Goal: Navigation & Orientation: Understand site structure

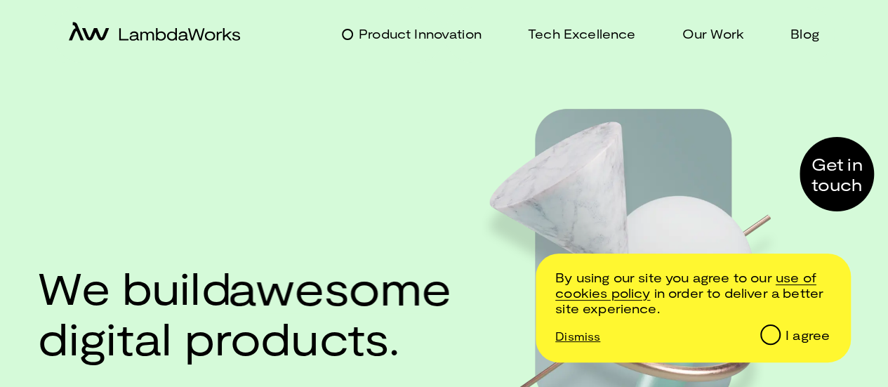
click at [454, 41] on p "Product Innovation" at bounding box center [420, 34] width 123 height 20
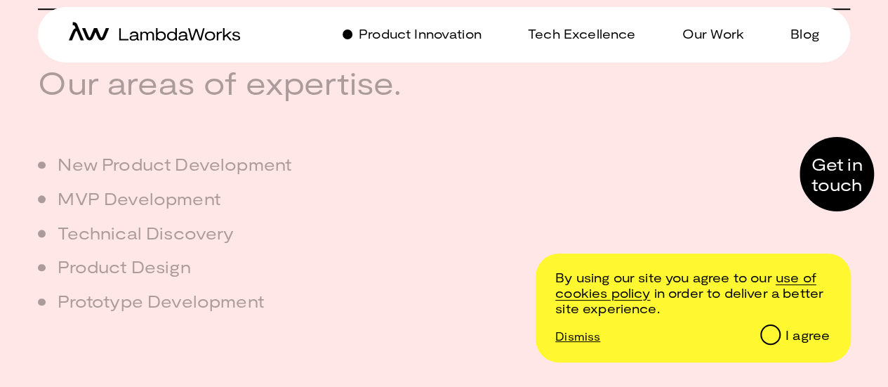
scroll to position [621, 0]
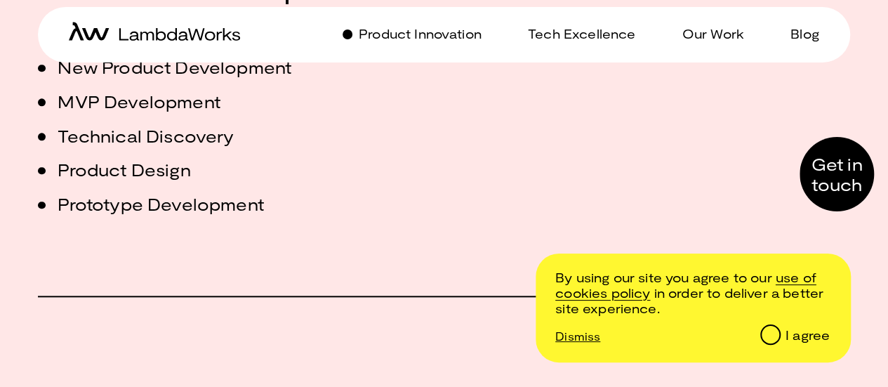
click at [793, 343] on label "I agree" at bounding box center [794, 333] width 72 height 34
click at [779, 343] on input "I agree" at bounding box center [770, 334] width 18 height 18
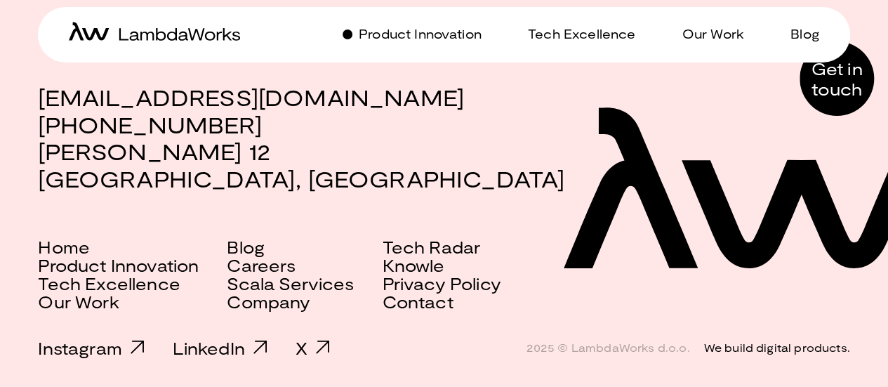
scroll to position [1900, 0]
click at [686, 30] on p "Our Work" at bounding box center [713, 34] width 62 height 20
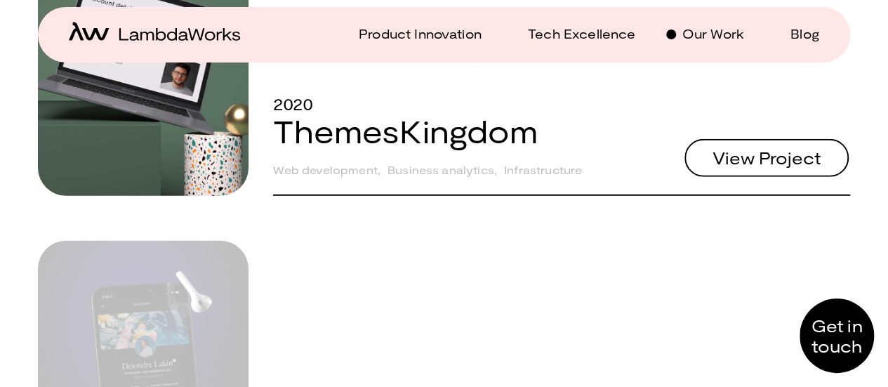
scroll to position [1827, 0]
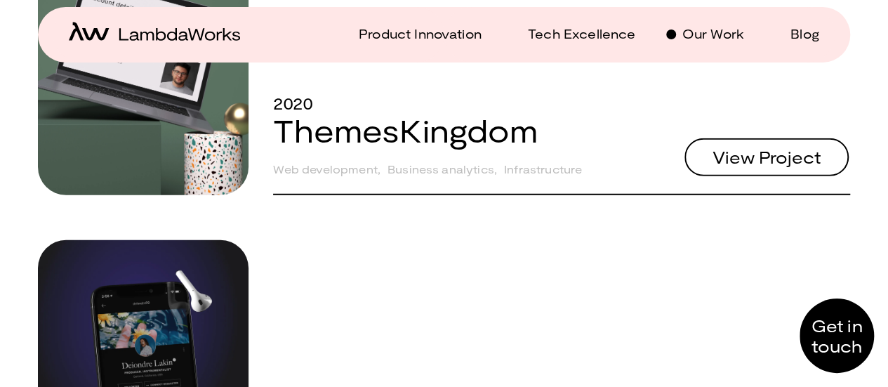
click at [86, 28] on icon "home-icon" at bounding box center [154, 31] width 171 height 19
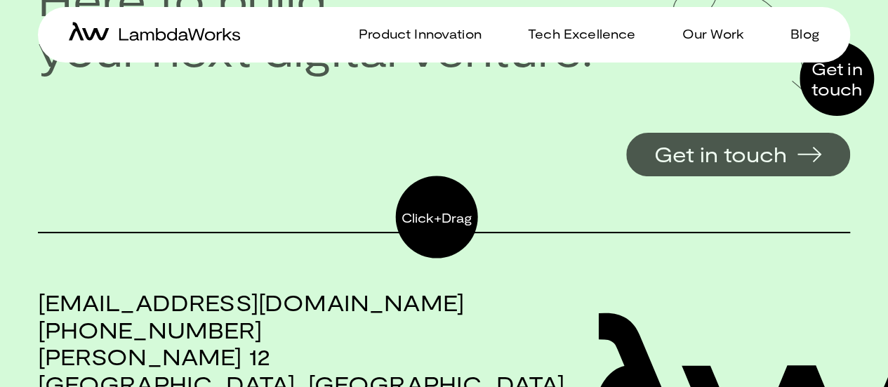
scroll to position [2709, 0]
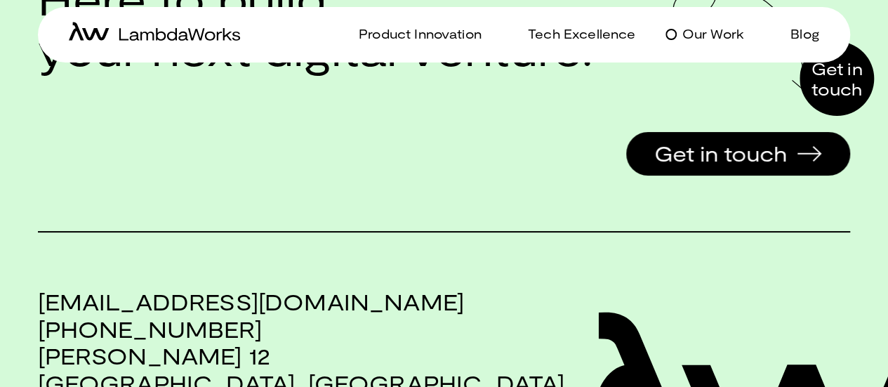
click at [694, 32] on p "Our Work" at bounding box center [713, 34] width 62 height 20
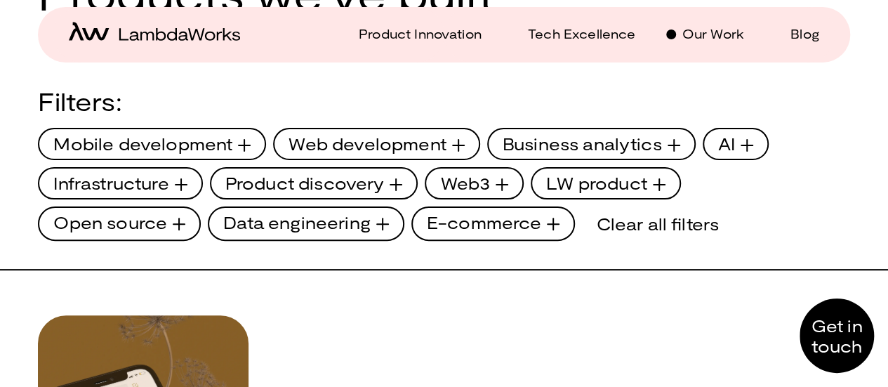
scroll to position [246, 0]
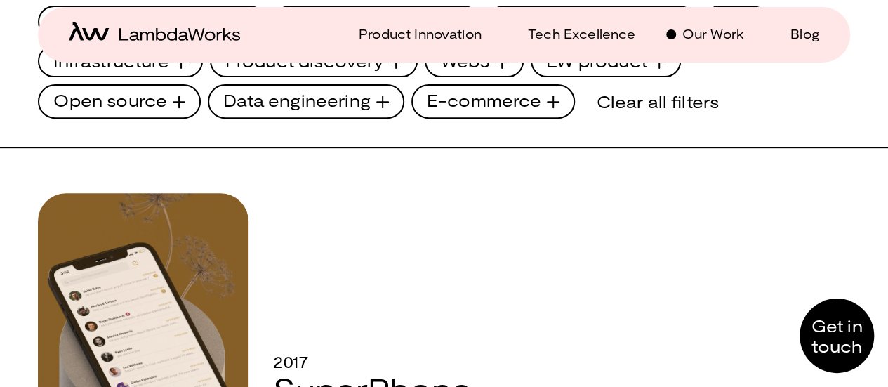
click at [638, 99] on div "Clear all filters" at bounding box center [657, 101] width 151 height 34
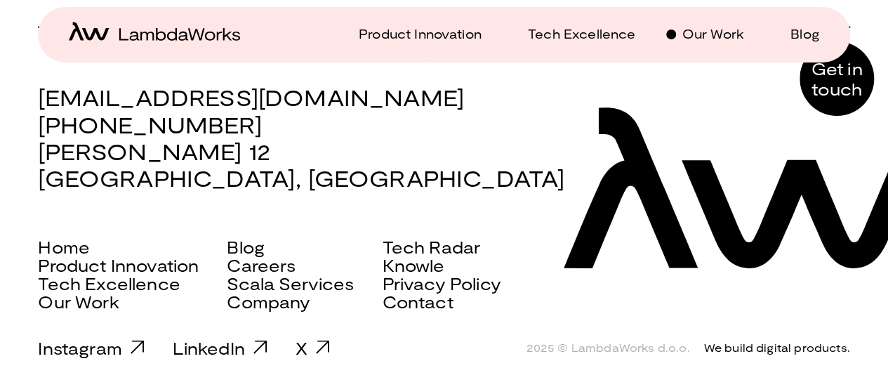
scroll to position [6941, 0]
click at [303, 296] on link "Company" at bounding box center [269, 302] width 84 height 18
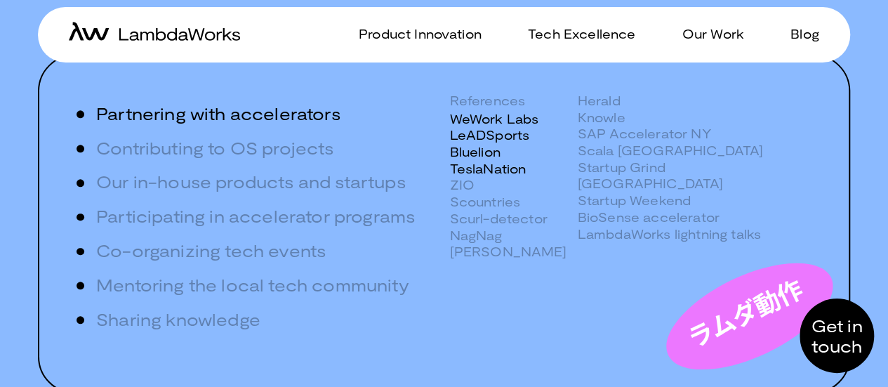
scroll to position [571, 0]
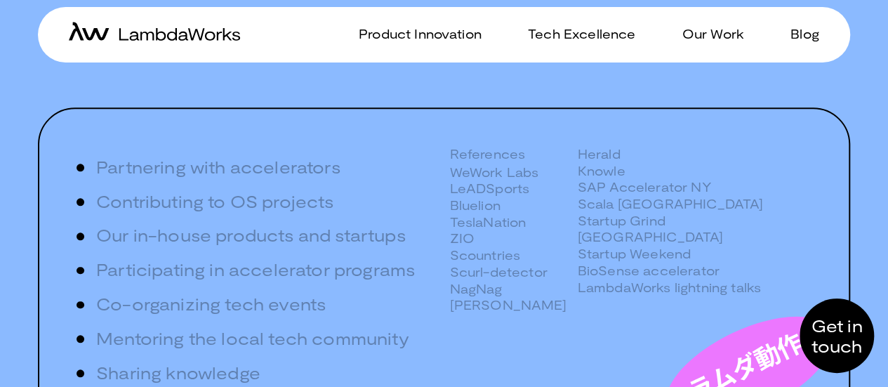
click at [508, 156] on div "References" at bounding box center [508, 154] width 117 height 17
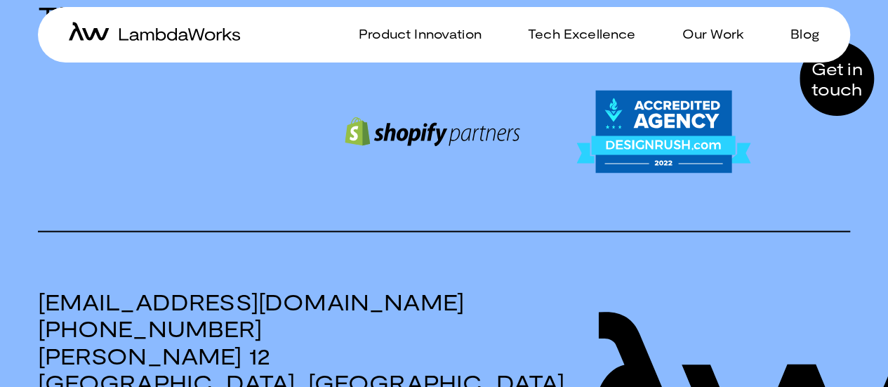
scroll to position [1646, 0]
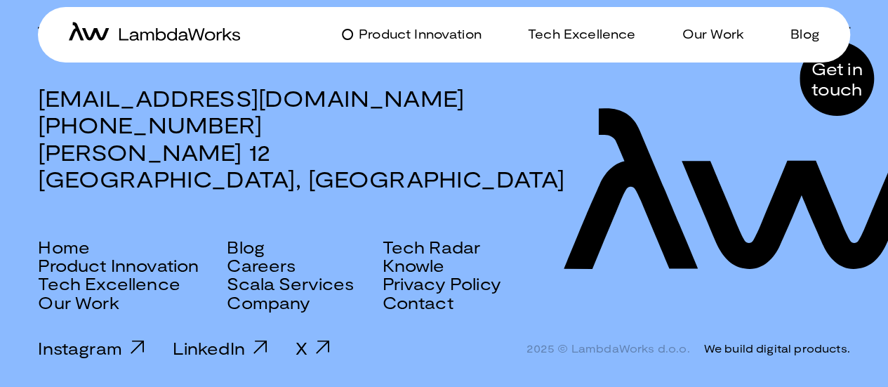
click at [395, 32] on p "Product Innovation" at bounding box center [420, 34] width 123 height 20
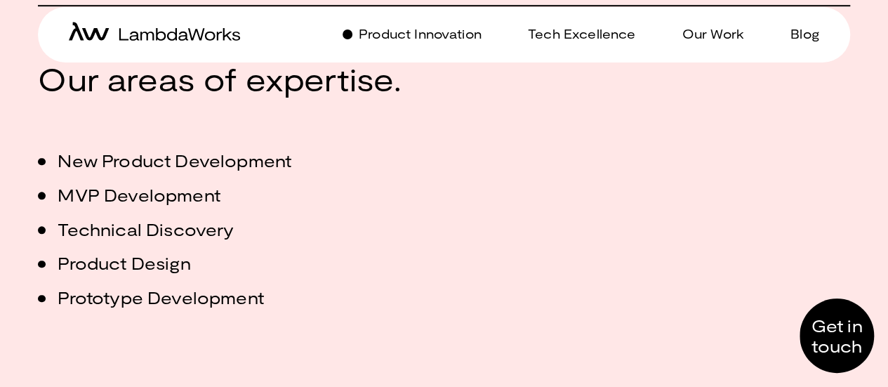
scroll to position [527, 0]
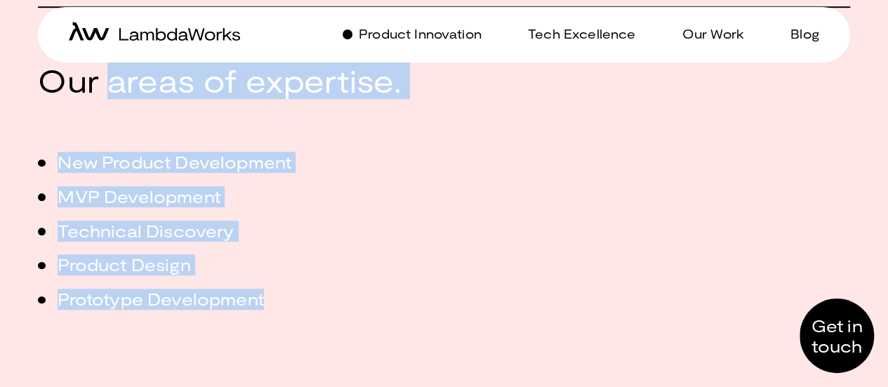
drag, startPoint x: 282, startPoint y: 318, endPoint x: 114, endPoint y: 110, distance: 268.1
click at [114, 110] on div "Our areas of expertise. New Product Development MVP Development Technical Disco…" at bounding box center [220, 199] width 364 height 272
copy div "areas of expertise. New Product Development MVP Development Technical Discovery…"
